Goal: Task Accomplishment & Management: Use online tool/utility

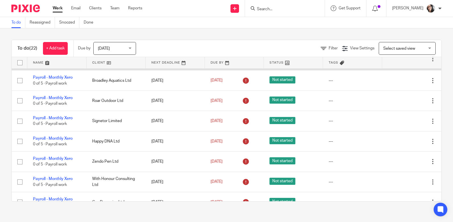
scroll to position [114, 0]
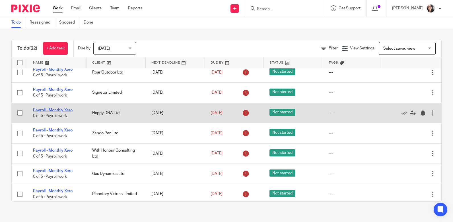
click at [56, 110] on link "Payroll - Monthly Xero" at bounding box center [53, 110] width 40 height 4
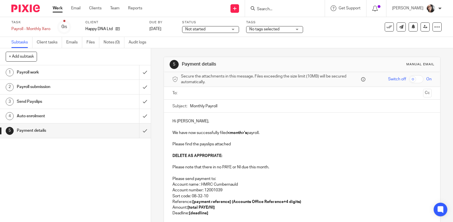
click at [189, 94] on input "text" at bounding box center [302, 93] width 238 height 7
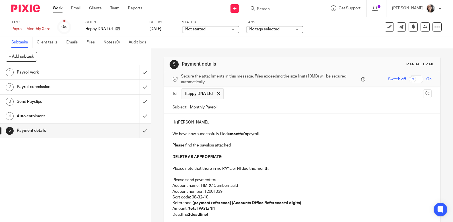
click at [229, 109] on input "Monthly Payroll" at bounding box center [310, 107] width 241 height 13
type input "Monthly Payroll October"
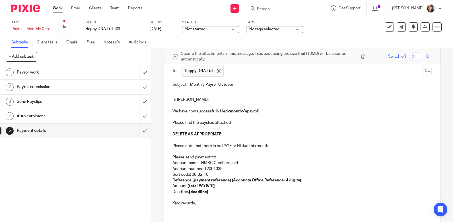
scroll to position [68, 0]
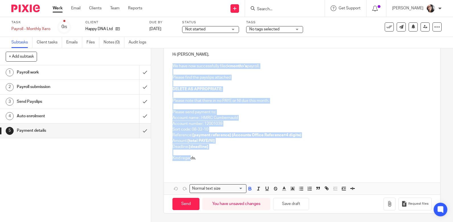
drag, startPoint x: 189, startPoint y: 161, endPoint x: 165, endPoint y: 68, distance: 95.9
click at [165, 68] on div "Hi Damian, We have now successfully filed <month>'s payroll. Please find the pa…" at bounding box center [302, 108] width 276 height 125
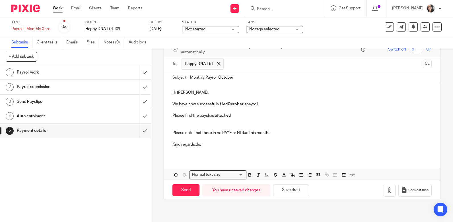
scroll to position [30, 0]
click at [184, 124] on p at bounding box center [301, 122] width 259 height 6
click at [178, 109] on p at bounding box center [301, 110] width 259 height 6
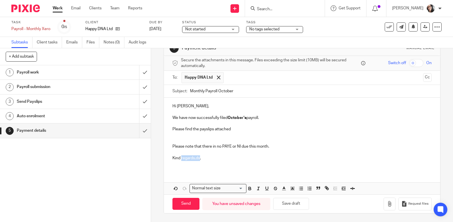
scroll to position [16, 0]
drag, startPoint x: 191, startPoint y: 146, endPoint x: 201, endPoint y: 169, distance: 24.8
click at [201, 169] on div "Hi Damian, We have now successfully filed October's payroll. Please find the pa…" at bounding box center [302, 134] width 276 height 73
click at [202, 157] on p "Kind regards,ds," at bounding box center [301, 158] width 259 height 6
click at [182, 168] on div "Hi Damian, We have now successfully filed October's payroll. Please find the pa…" at bounding box center [302, 134] width 276 height 73
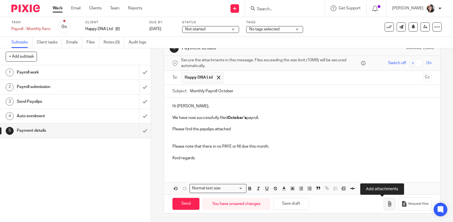
click at [386, 206] on icon "button" at bounding box center [389, 204] width 6 height 6
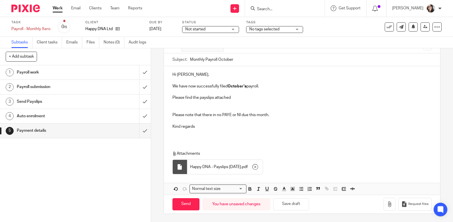
scroll to position [48, 0]
click at [185, 203] on input "Send" at bounding box center [185, 204] width 27 height 12
type input "Sent"
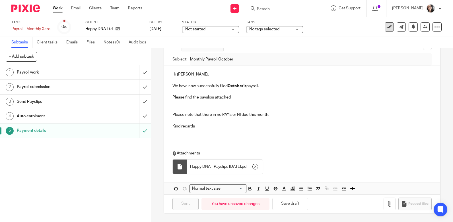
click at [386, 27] on icon at bounding box center [389, 27] width 6 height 6
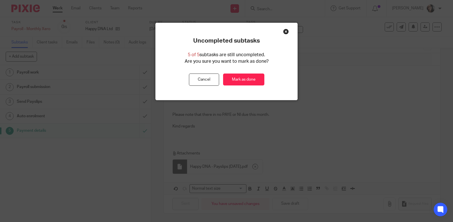
click at [249, 73] on div "Uncompleted subtasks 5 of 5 subtasks are still uncompleted. Are you sure you wa…" at bounding box center [226, 61] width 142 height 49
click at [247, 78] on link "Mark as done" at bounding box center [243, 80] width 41 height 12
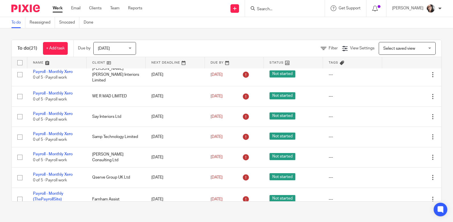
scroll to position [305, 0]
